Goal: Task Accomplishment & Management: Manage account settings

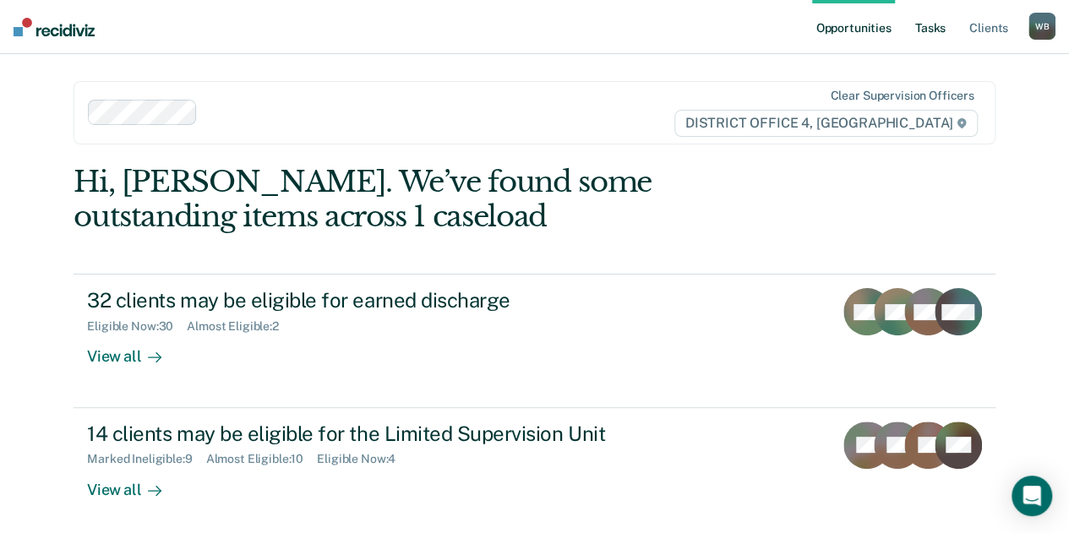
click at [934, 18] on link "Tasks" at bounding box center [930, 27] width 37 height 54
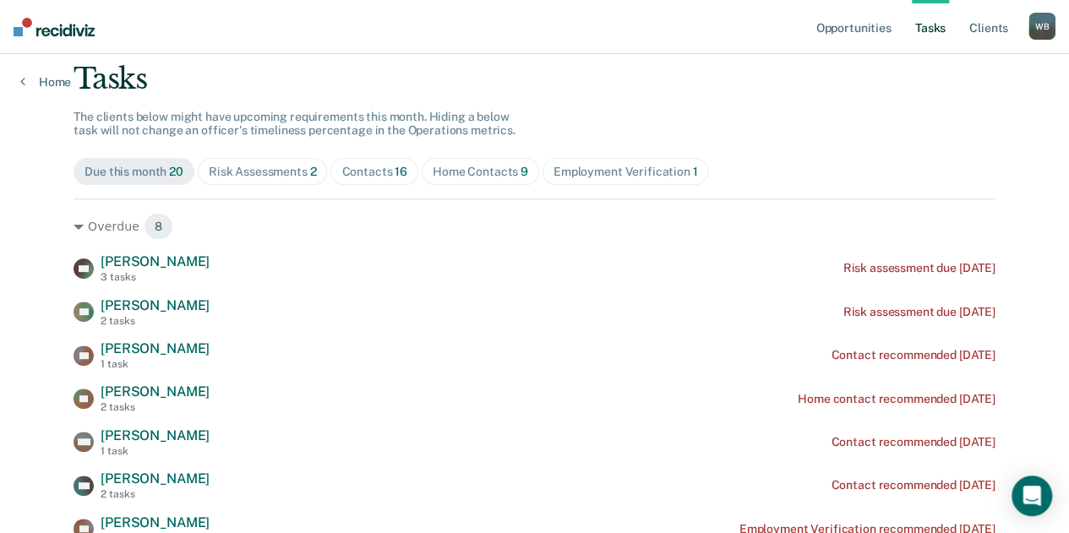
scroll to position [112, 0]
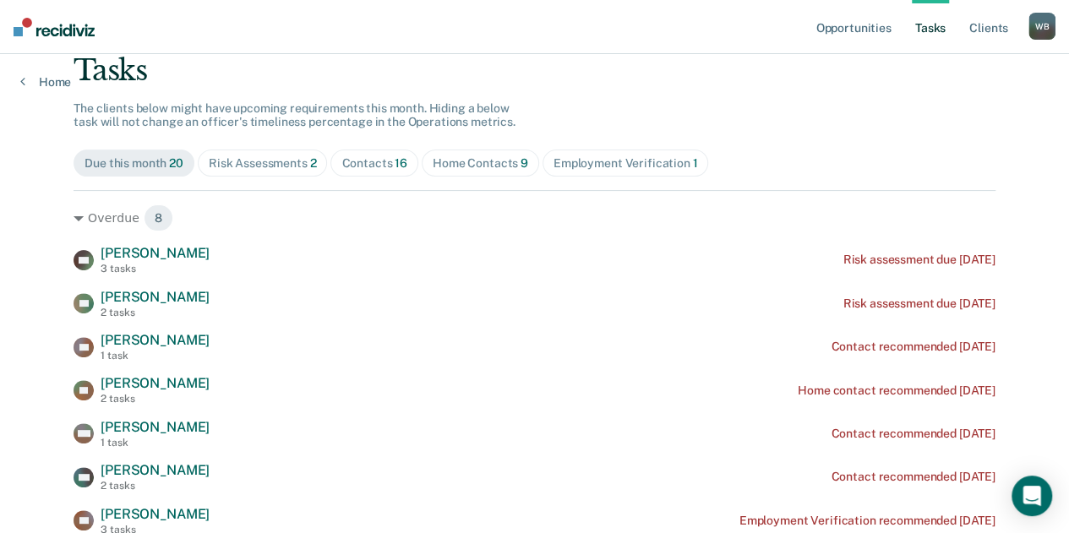
click at [471, 163] on div "Home Contacts 9" at bounding box center [480, 163] width 95 height 14
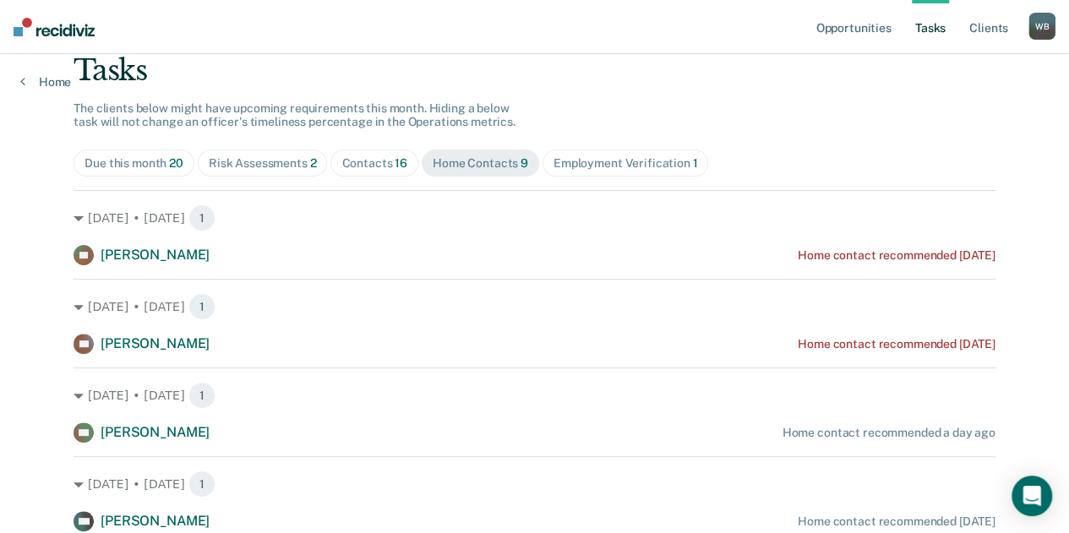
scroll to position [111, 0]
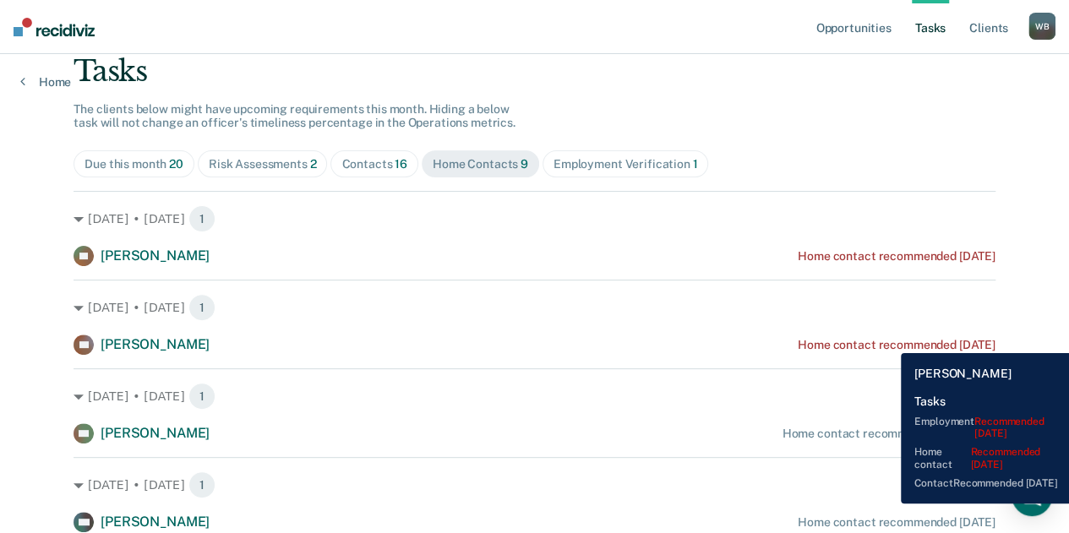
click at [888, 340] on div "Home contact recommended [DATE]" at bounding box center [897, 345] width 198 height 14
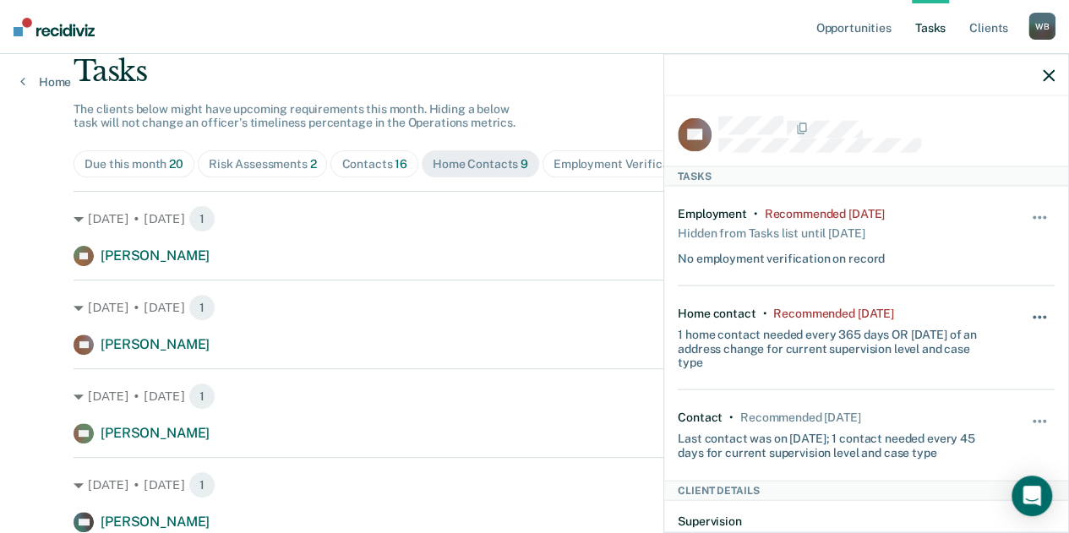
click at [1026, 322] on button "button" at bounding box center [1040, 325] width 29 height 27
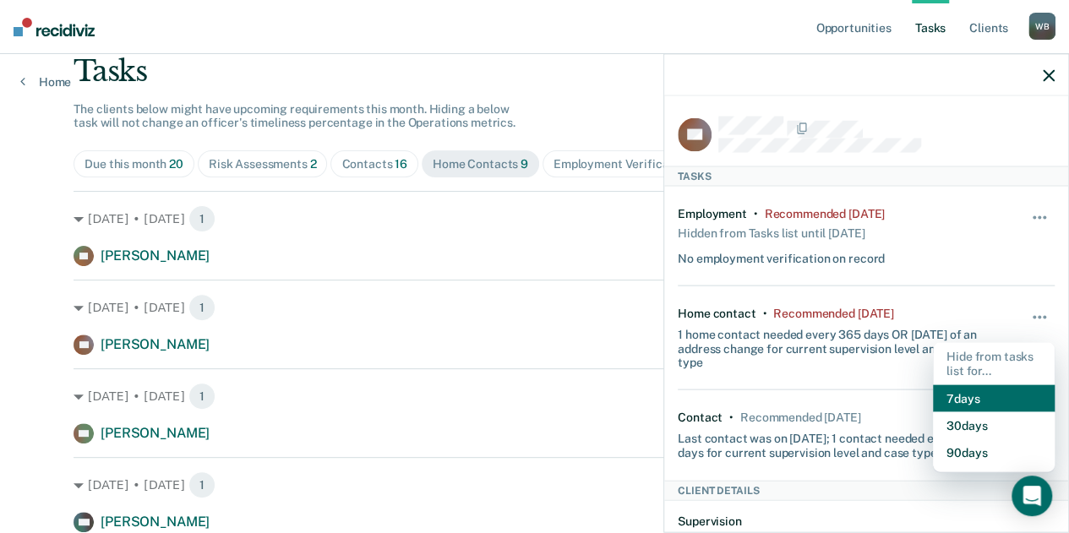
click at [943, 401] on button "7 days" at bounding box center [994, 397] width 122 height 27
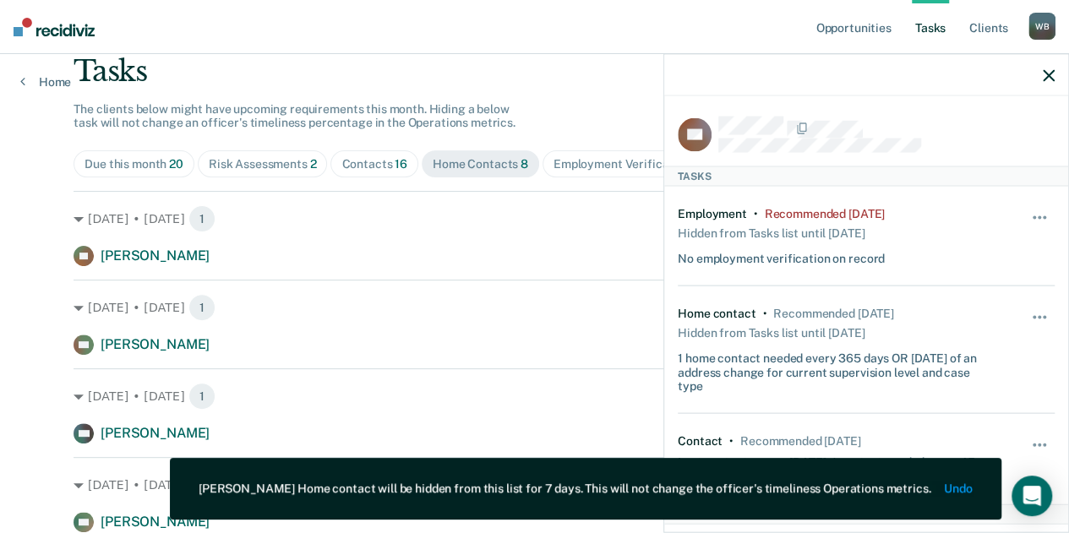
click at [1054, 79] on icon "button" at bounding box center [1049, 75] width 12 height 12
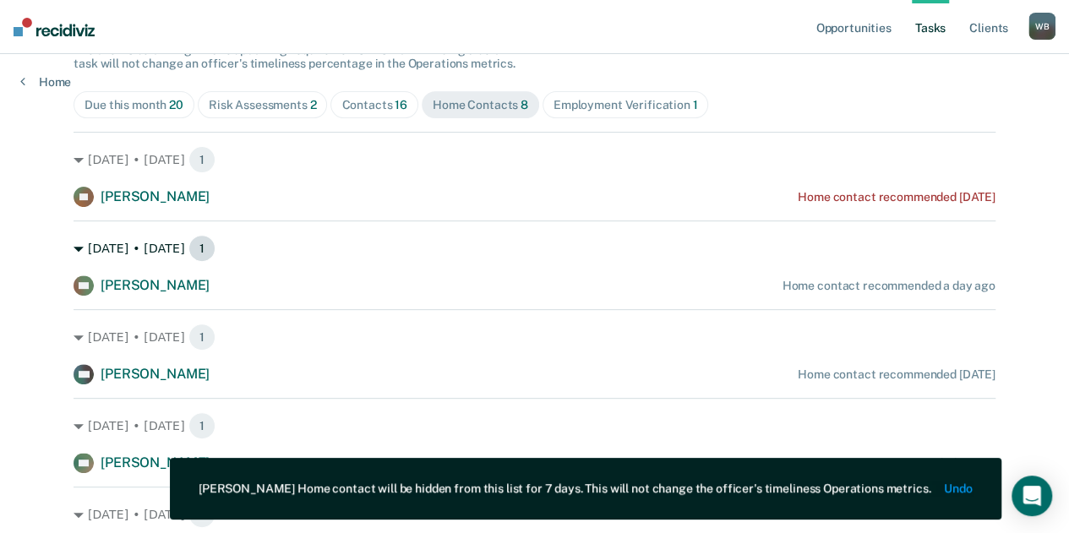
scroll to position [171, 0]
click at [351, 102] on div "Contacts 16" at bounding box center [374, 104] width 66 height 14
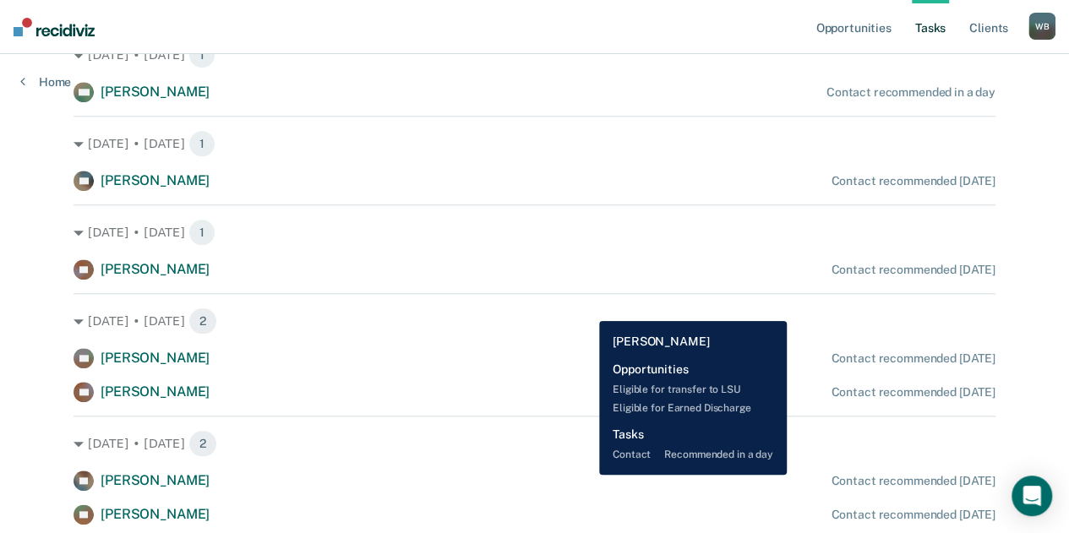
scroll to position [722, 0]
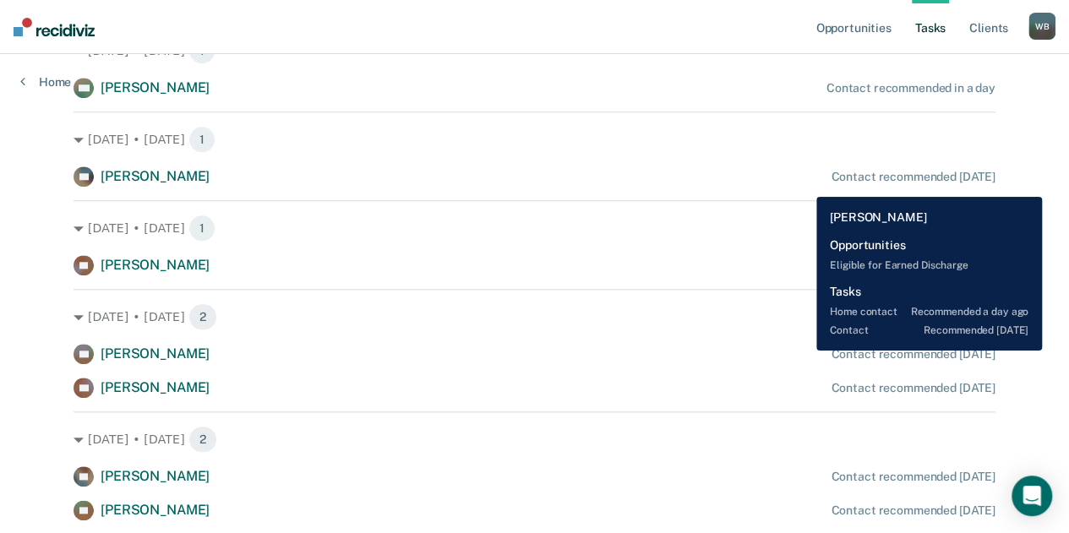
click at [803, 184] on div "TG [PERSON_NAME] Contact recommended [DATE]" at bounding box center [535, 176] width 922 height 20
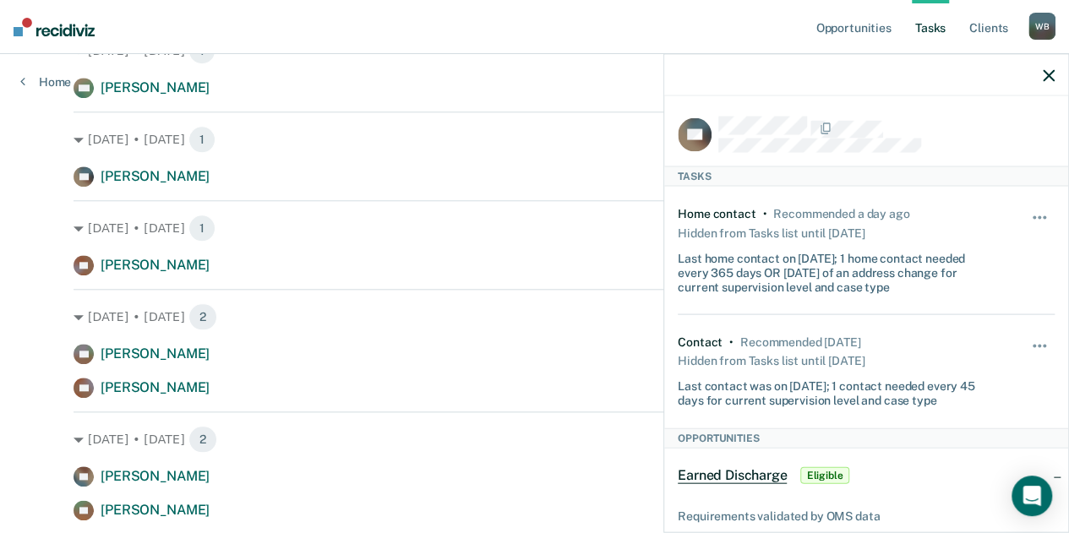
click at [1044, 82] on div at bounding box center [866, 75] width 404 height 42
click at [1051, 79] on icon "button" at bounding box center [1049, 75] width 12 height 12
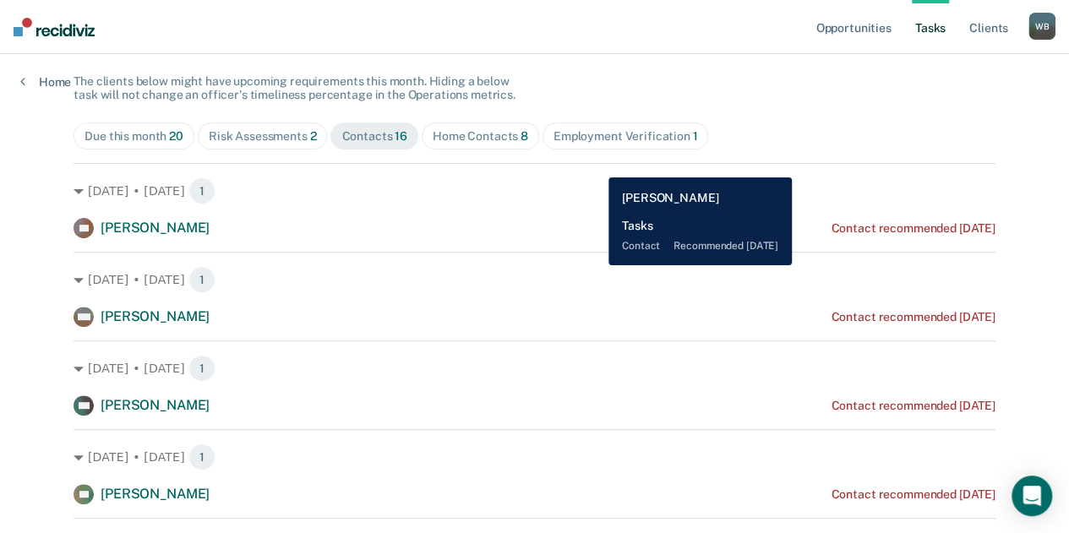
scroll to position [0, 0]
